Goal: Task Accomplishment & Management: Manage account settings

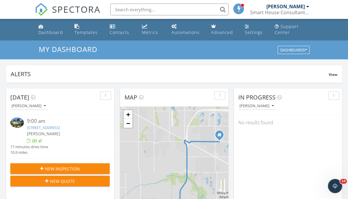
click at [159, 6] on input "text" at bounding box center [169, 10] width 118 height 12
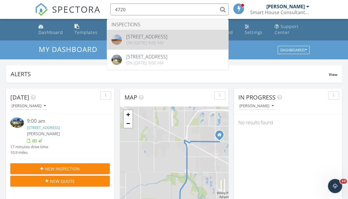
type input "4720"
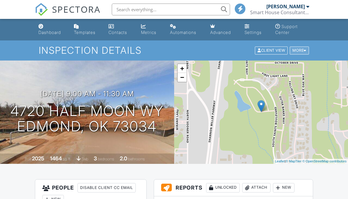
click at [304, 51] on div at bounding box center [305, 51] width 3 height 4
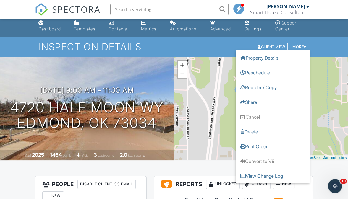
scroll to position [3, 0]
click at [302, 46] on div "More" at bounding box center [299, 47] width 19 height 8
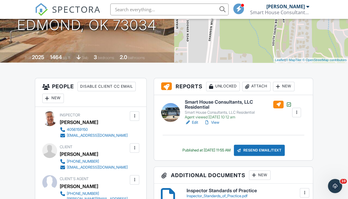
scroll to position [103, 0]
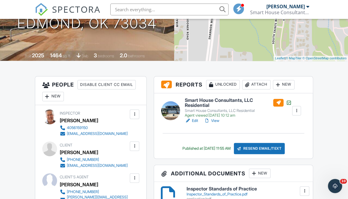
click at [297, 111] on div at bounding box center [297, 111] width 6 height 6
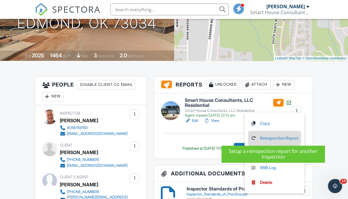
click at [271, 137] on link "Reinspection Report" at bounding box center [275, 138] width 48 height 7
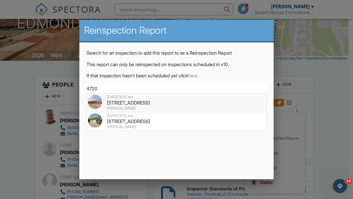
click at [140, 105] on div "4720 Half Moon Wy , Edmond, OK 73034" at bounding box center [176, 103] width 177 height 7
type input "4720 Half Moon Wy , Edmond, OK 73034"
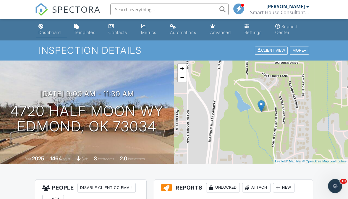
click at [50, 33] on div "Dashboard" at bounding box center [49, 32] width 22 height 5
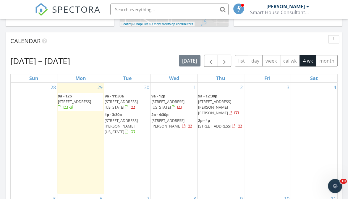
scroll to position [235, 0]
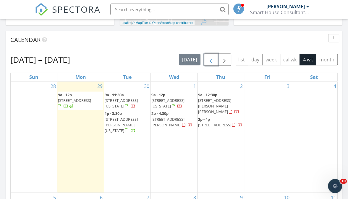
click at [210, 62] on span "button" at bounding box center [210, 59] width 7 height 7
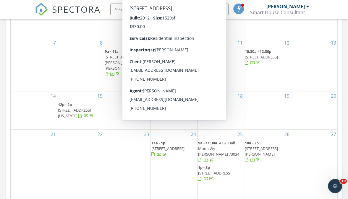
scroll to position [349, 0]
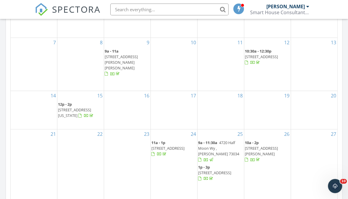
click at [222, 144] on span "4720 Half Moon Wy , Edmond 73034" at bounding box center [218, 148] width 41 height 17
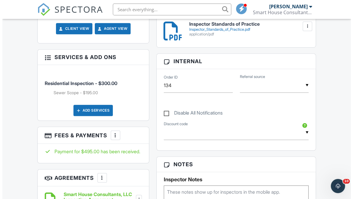
scroll to position [297, 0]
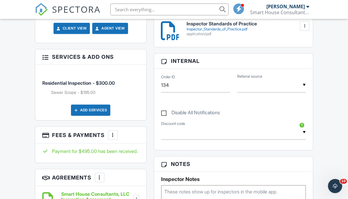
click at [95, 112] on div "Add Services" at bounding box center [90, 110] width 39 height 11
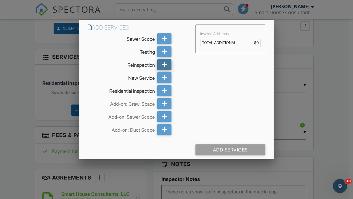
click at [162, 63] on icon at bounding box center [165, 64] width 6 height 11
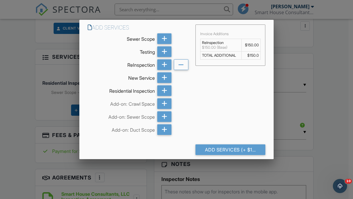
click at [245, 45] on td "$150.00" at bounding box center [250, 45] width 19 height 13
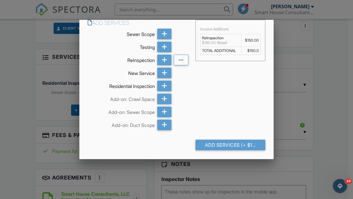
drag, startPoint x: 245, startPoint y: 45, endPoint x: 227, endPoint y: 86, distance: 45.2
click at [227, 86] on div "Add Services Sewer Scope Testing ReInspection New Service Residential Inspectio…" at bounding box center [176, 75] width 194 height 120
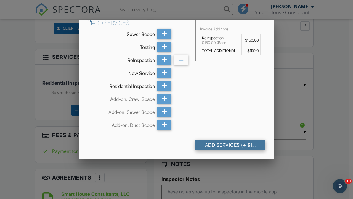
click at [215, 143] on div "Add Services (+ $150.0)" at bounding box center [230, 145] width 70 height 11
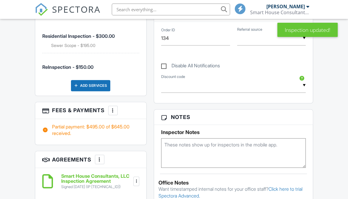
click at [112, 113] on div at bounding box center [113, 111] width 6 height 6
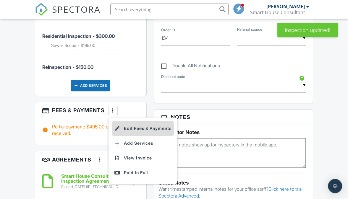
click at [143, 132] on li "Edit Fees & Payments" at bounding box center [143, 128] width 62 height 15
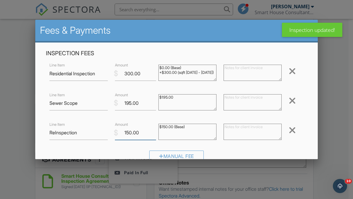
click at [130, 132] on input "150.00" at bounding box center [135, 133] width 41 height 14
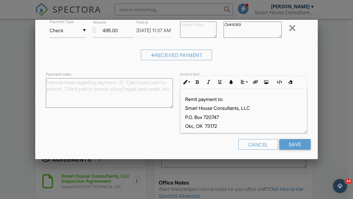
scroll to position [161, 0]
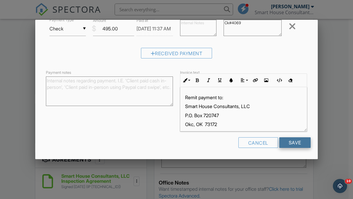
type input "175.00"
click at [285, 140] on input "Save" at bounding box center [294, 143] width 31 height 11
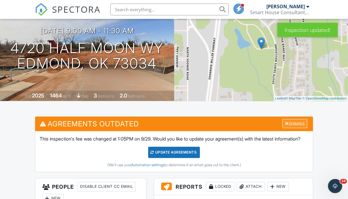
click at [295, 123] on div "Dismiss" at bounding box center [295, 123] width 25 height 9
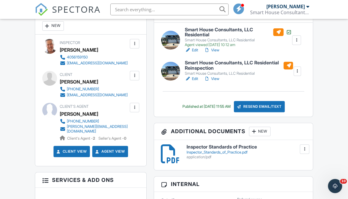
scroll to position [171, 0]
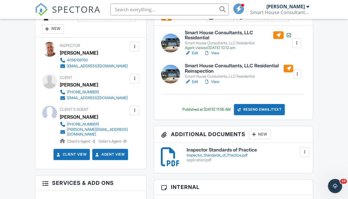
click at [298, 73] on div at bounding box center [297, 74] width 6 height 6
click at [196, 80] on link "Edit" at bounding box center [191, 82] width 13 height 6
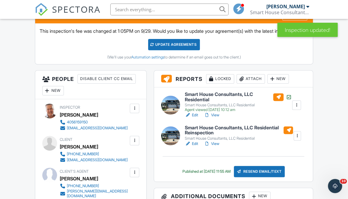
click at [202, 136] on h6 "Smart House Consultants, LLC Residential Reinspection" at bounding box center [239, 130] width 108 height 10
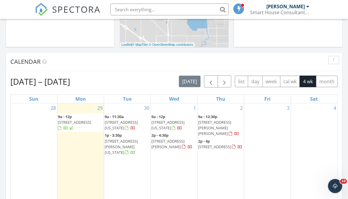
scroll to position [214, 0]
click at [211, 81] on span "button" at bounding box center [210, 81] width 7 height 7
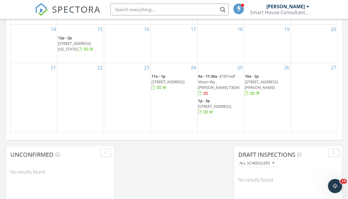
scroll to position [423, 0]
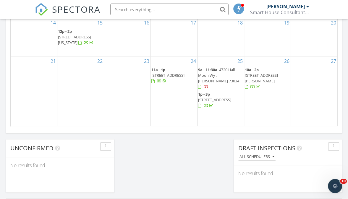
click at [216, 73] on span "4720 Half Moon Wy , [PERSON_NAME] 73034" at bounding box center [218, 75] width 41 height 17
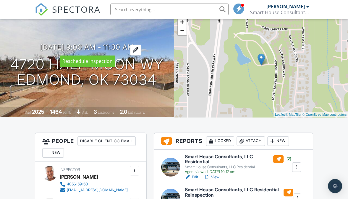
click at [141, 47] on div at bounding box center [135, 50] width 11 height 11
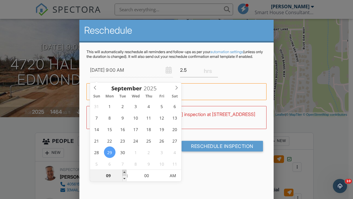
type input "09/29/2025 10:00 AM"
type input "10"
click at [125, 171] on span at bounding box center [124, 173] width 4 height 6
type input "09/29/2025 11:00 AM"
type input "11"
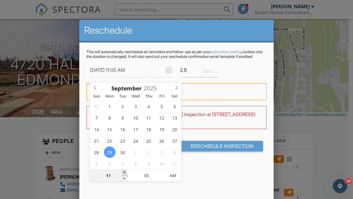
click at [125, 171] on span at bounding box center [124, 173] width 4 height 6
type input "09/29/2025 12:00 PM"
type input "12"
click at [125, 171] on span at bounding box center [124, 173] width 4 height 6
type input "09/29/2025 1:00 PM"
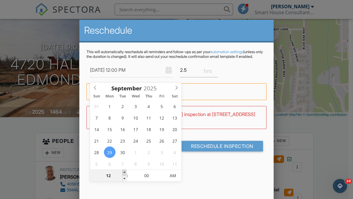
type input "01"
click at [125, 171] on span at bounding box center [124, 173] width 4 height 6
type input "09/29/2025 2:00 PM"
type input "02"
click at [125, 171] on span at bounding box center [124, 173] width 4 height 6
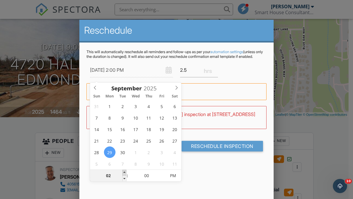
type input "09/29/2025 3:00 PM"
type input "03"
click at [125, 171] on span at bounding box center [124, 173] width 4 height 6
type input "[DATE] 4:00 PM"
type input "04"
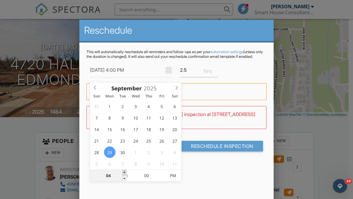
click at [125, 171] on span at bounding box center [124, 173] width 4 height 6
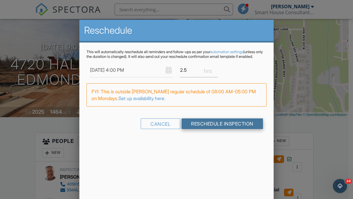
click at [209, 129] on input "Reschedule Inspection" at bounding box center [221, 124] width 81 height 11
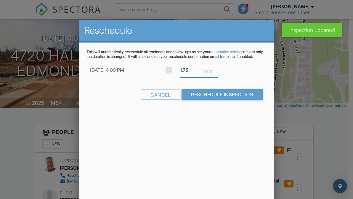
click at [216, 75] on input "1.75" at bounding box center [199, 70] width 38 height 14
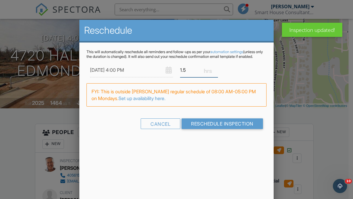
click at [216, 75] on input "1.5" at bounding box center [199, 70] width 38 height 14
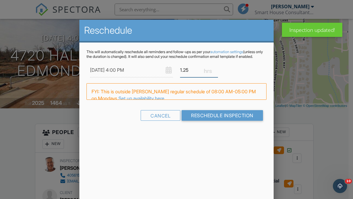
click at [216, 75] on input "1.25" at bounding box center [199, 70] width 38 height 14
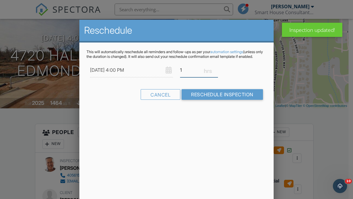
click at [216, 75] on input "1" at bounding box center [199, 70] width 38 height 14
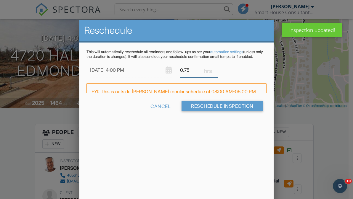
type input "0.75"
click at [216, 75] on input "0.75" at bounding box center [199, 70] width 38 height 14
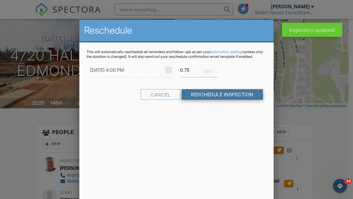
click at [217, 100] on input "Reschedule Inspection" at bounding box center [221, 94] width 81 height 11
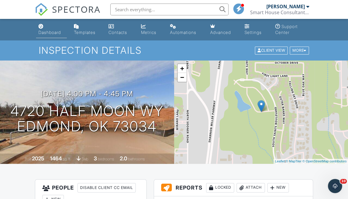
click at [56, 33] on div "Dashboard" at bounding box center [49, 32] width 22 height 5
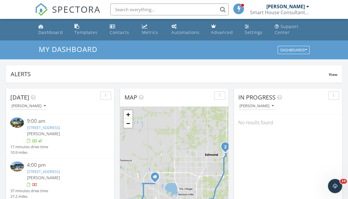
click at [296, 9] on div "[PERSON_NAME]" at bounding box center [286, 7] width 38 height 6
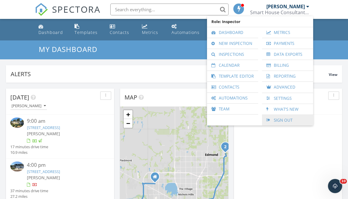
click at [281, 117] on link "Sign Out" at bounding box center [287, 120] width 45 height 11
